Goal: Transaction & Acquisition: Purchase product/service

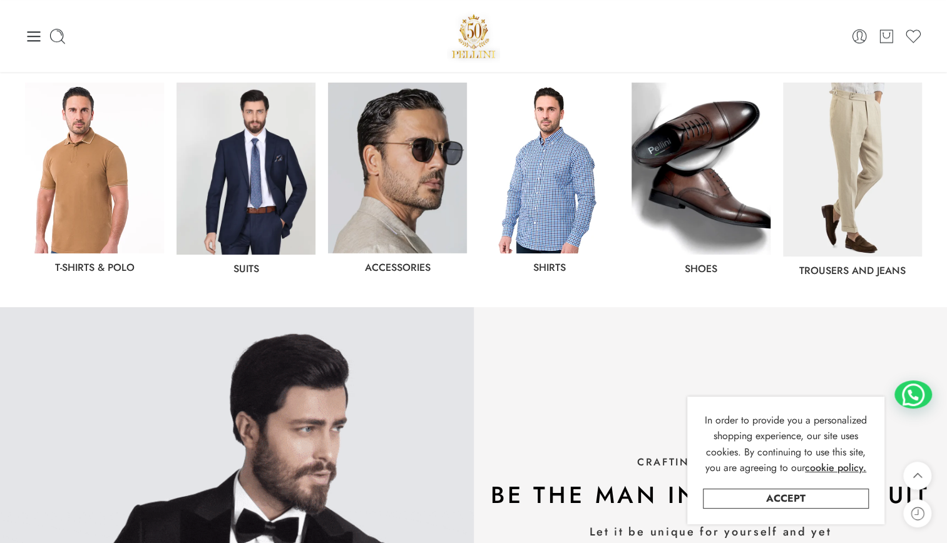
scroll to position [645, 0]
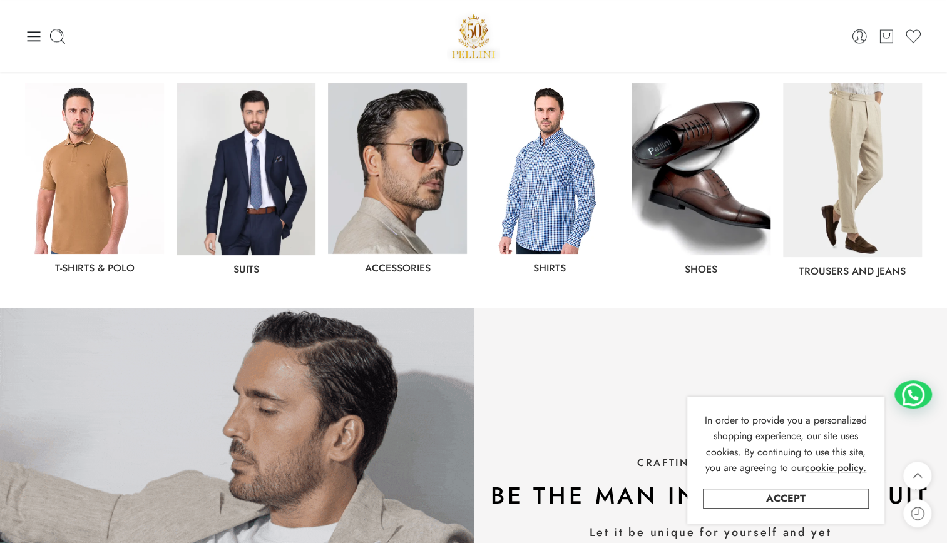
click at [138, 185] on img at bounding box center [94, 168] width 139 height 171
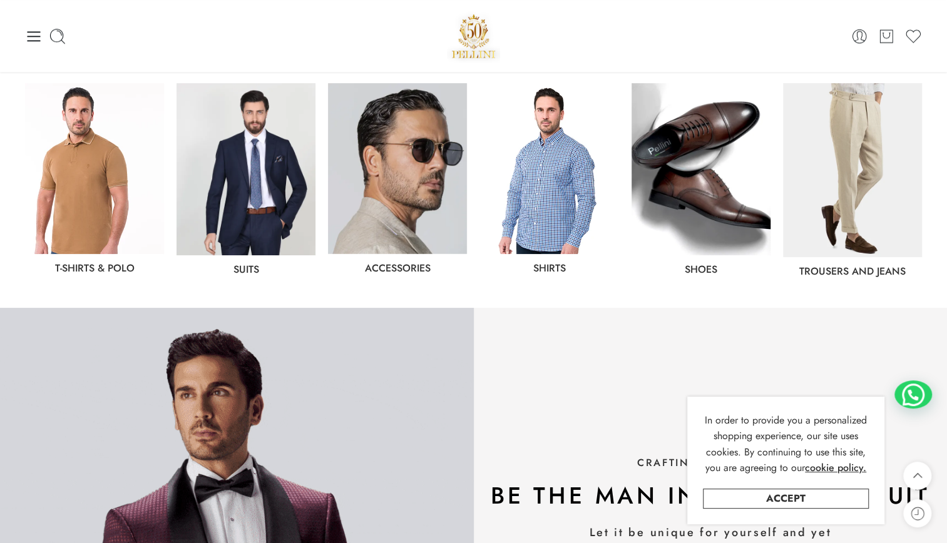
click at [536, 208] on img at bounding box center [549, 168] width 139 height 171
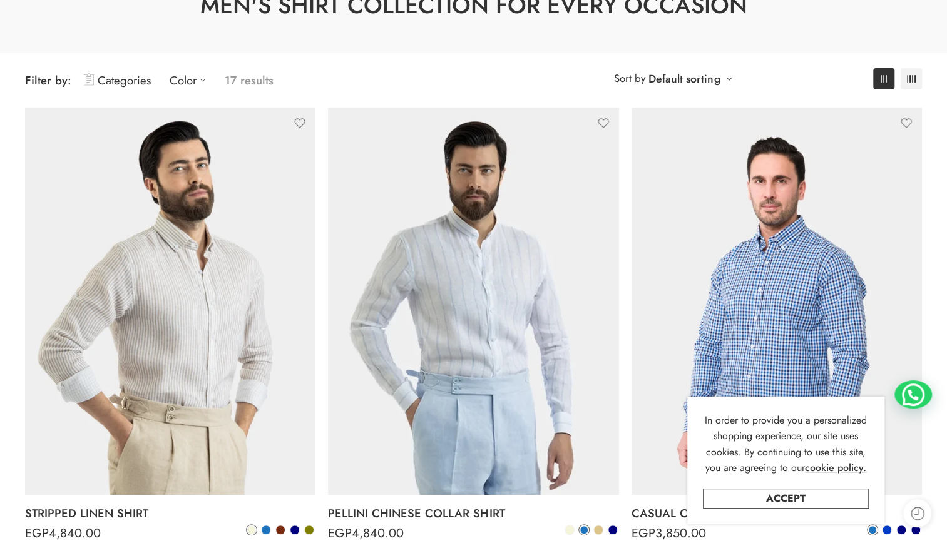
scroll to position [115, 0]
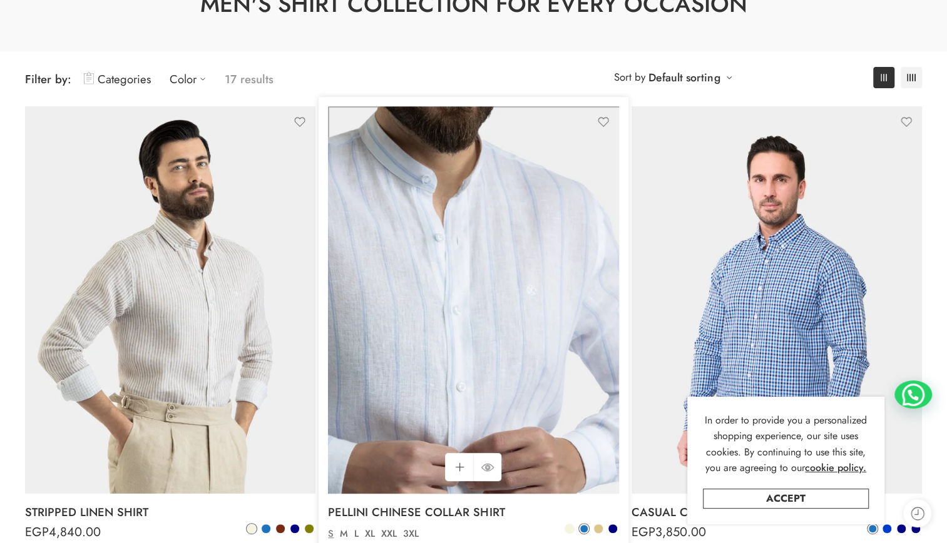
click at [512, 230] on img at bounding box center [473, 299] width 290 height 387
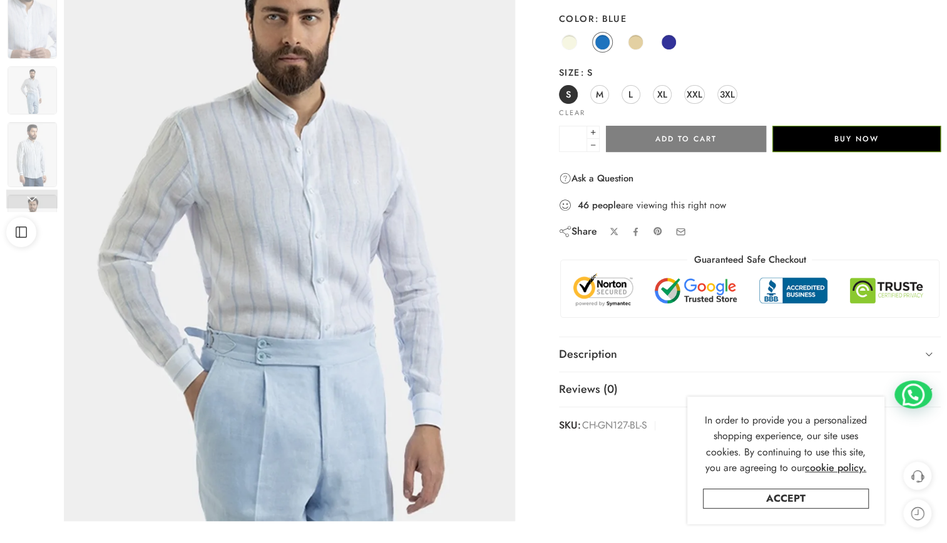
scroll to position [183, 0]
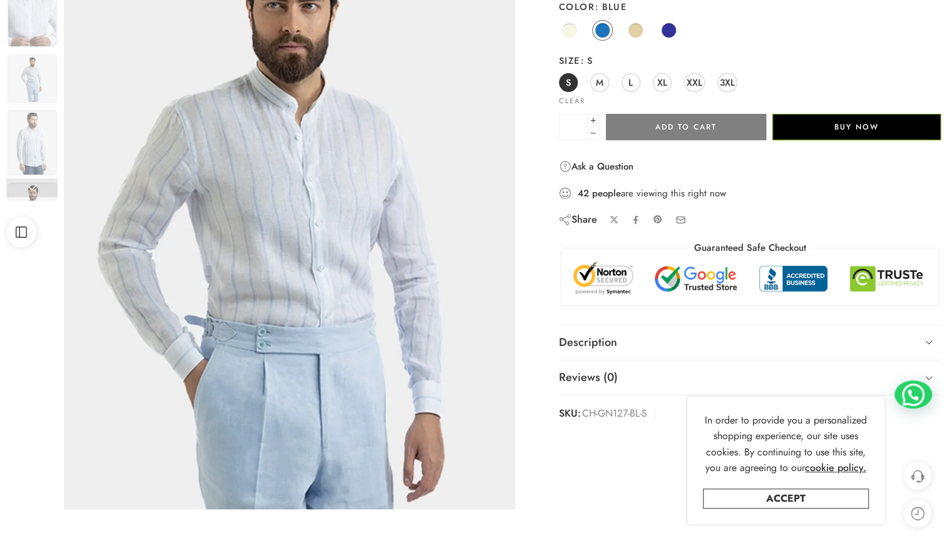
click at [344, 216] on img at bounding box center [289, 209] width 451 height 602
